Goal: Find specific page/section: Find specific page/section

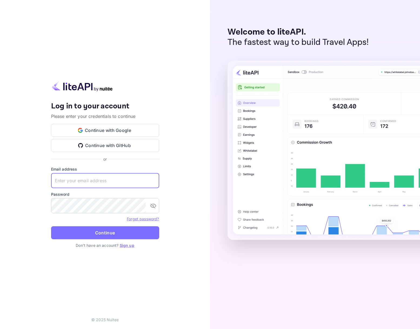
type input "[EMAIL_ADDRESS]"
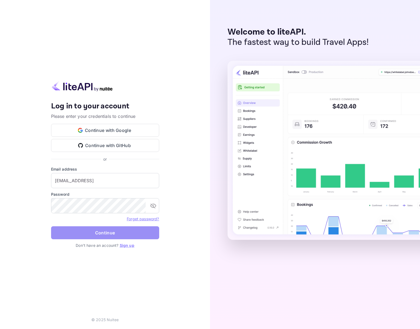
click at [108, 232] on button "Continue" at bounding box center [105, 232] width 108 height 13
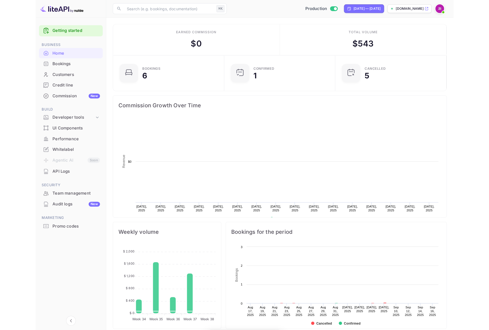
scroll to position [84, 103]
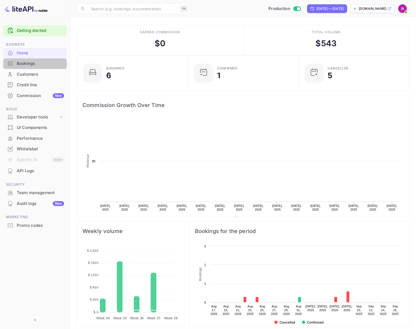
click at [31, 64] on div "Bookings" at bounding box center [40, 64] width 47 height 6
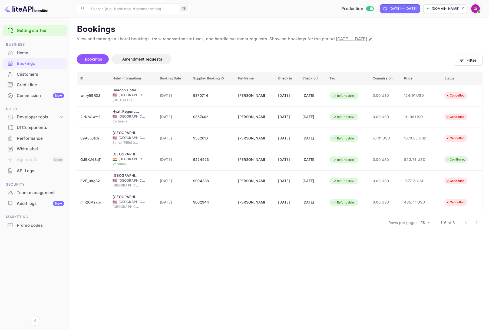
click at [224, 266] on main "Bookings View and manage all hotel bookings, track reservation statuses, and ha…" at bounding box center [279, 174] width 419 height 313
click at [34, 170] on div "API Logs" at bounding box center [40, 171] width 47 height 6
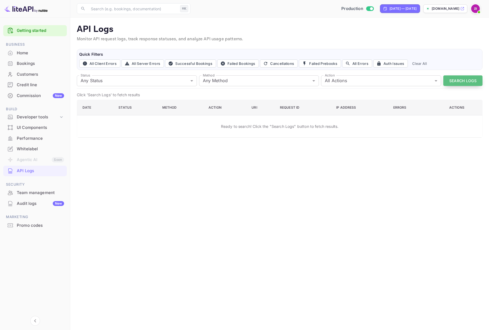
click at [420, 84] on button "Search Logs" at bounding box center [462, 80] width 39 height 11
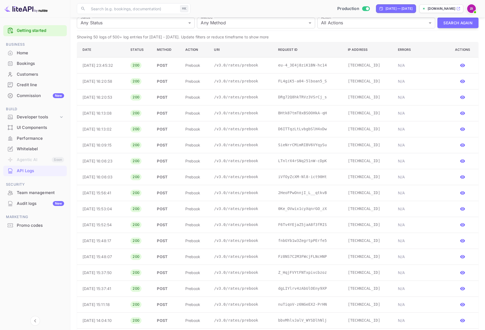
scroll to position [61, 0]
